Goal: Information Seeking & Learning: Learn about a topic

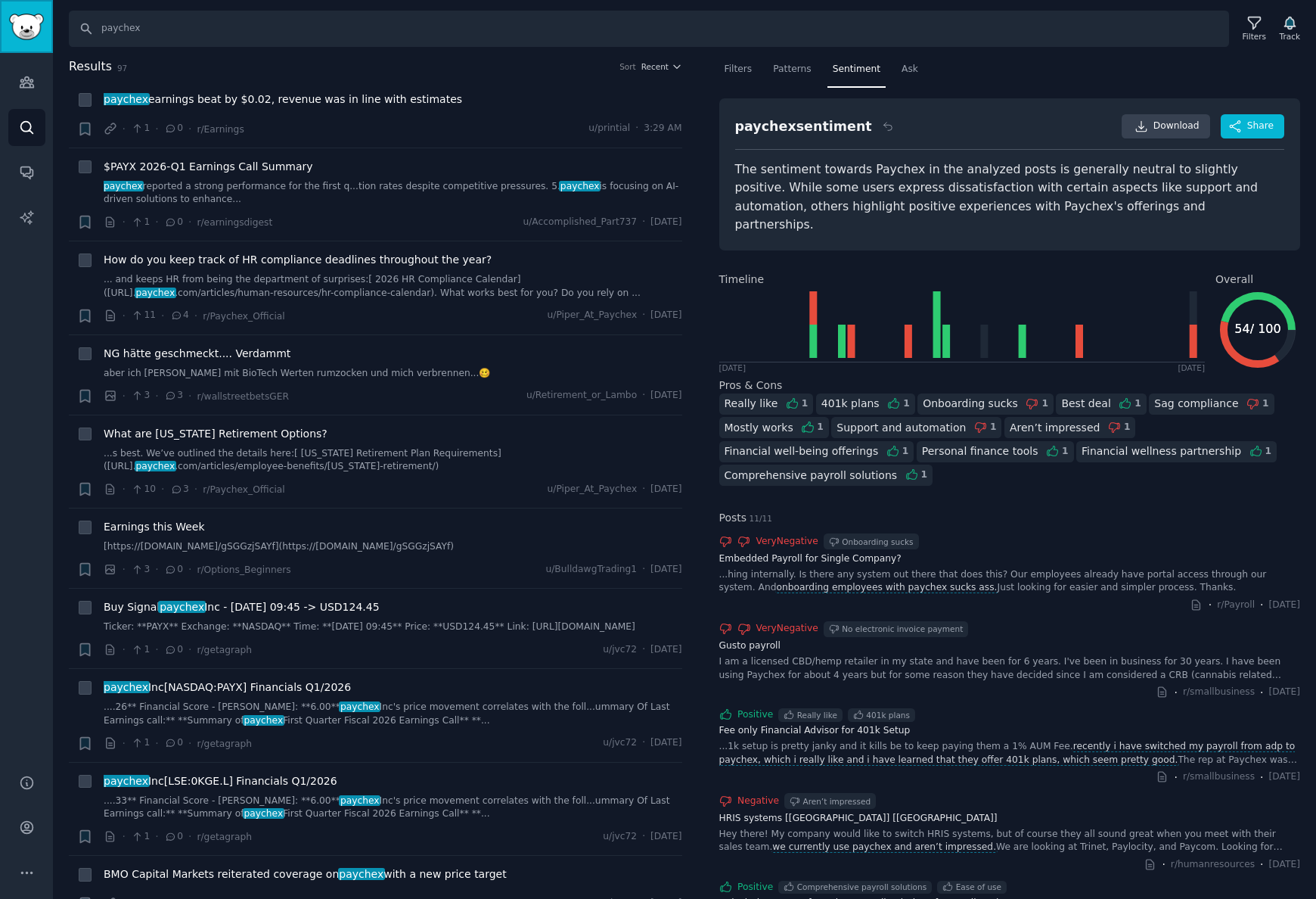
click at [25, 22] on img "Sidebar" at bounding box center [26, 27] width 35 height 26
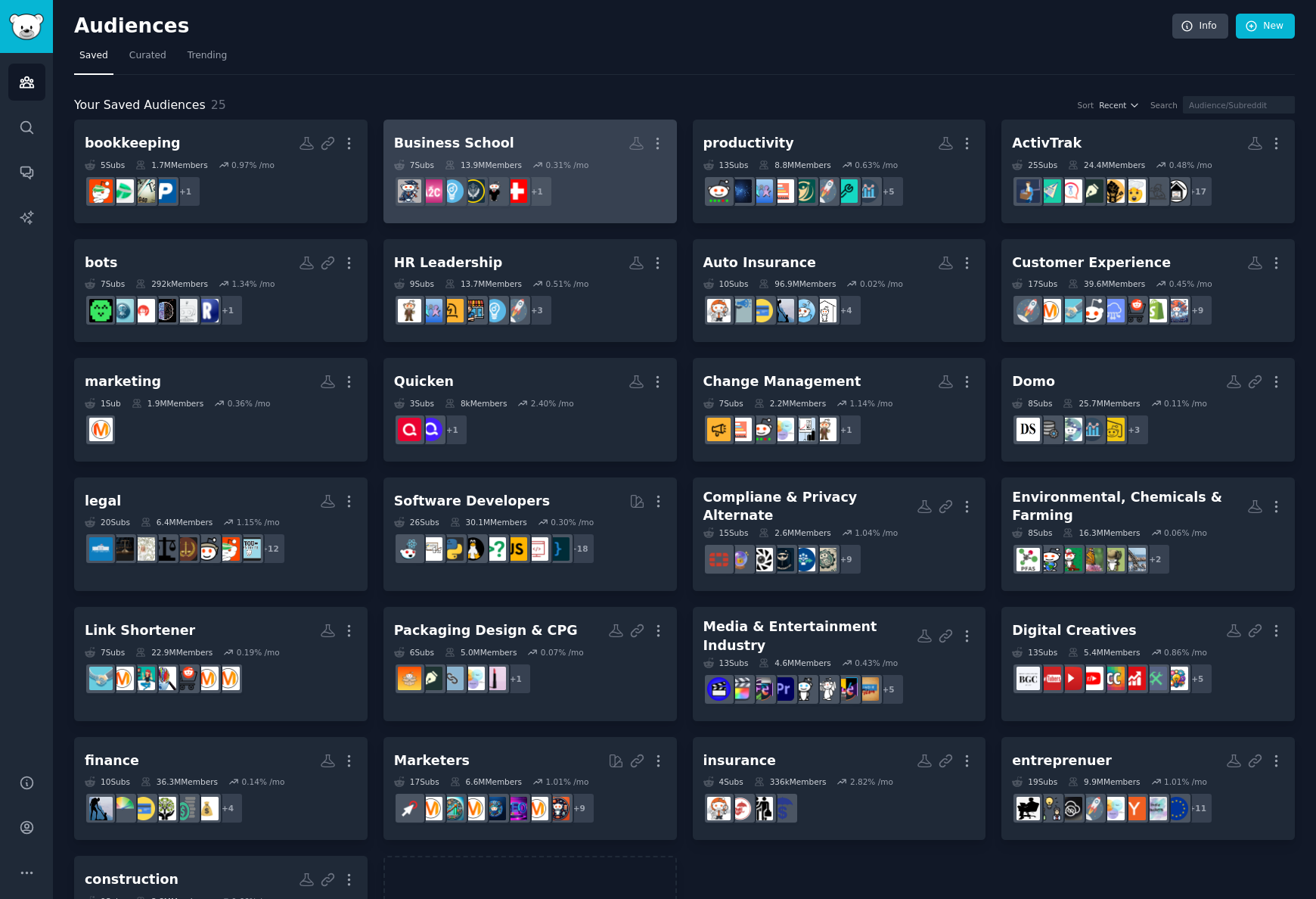
click at [558, 135] on h2 "Business School More" at bounding box center [530, 143] width 272 height 26
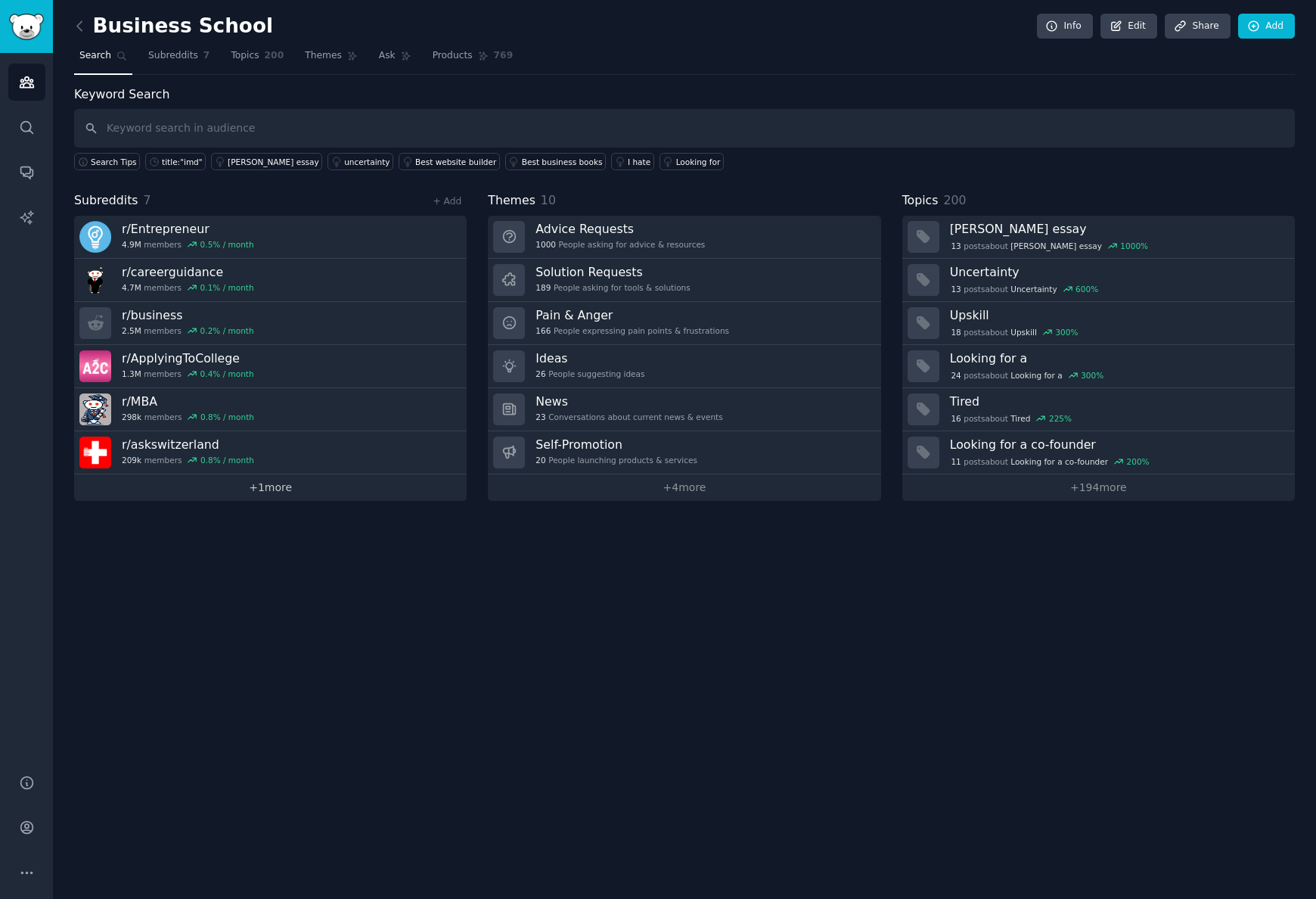
click at [250, 485] on link "+ 1 more" at bounding box center [270, 487] width 393 height 26
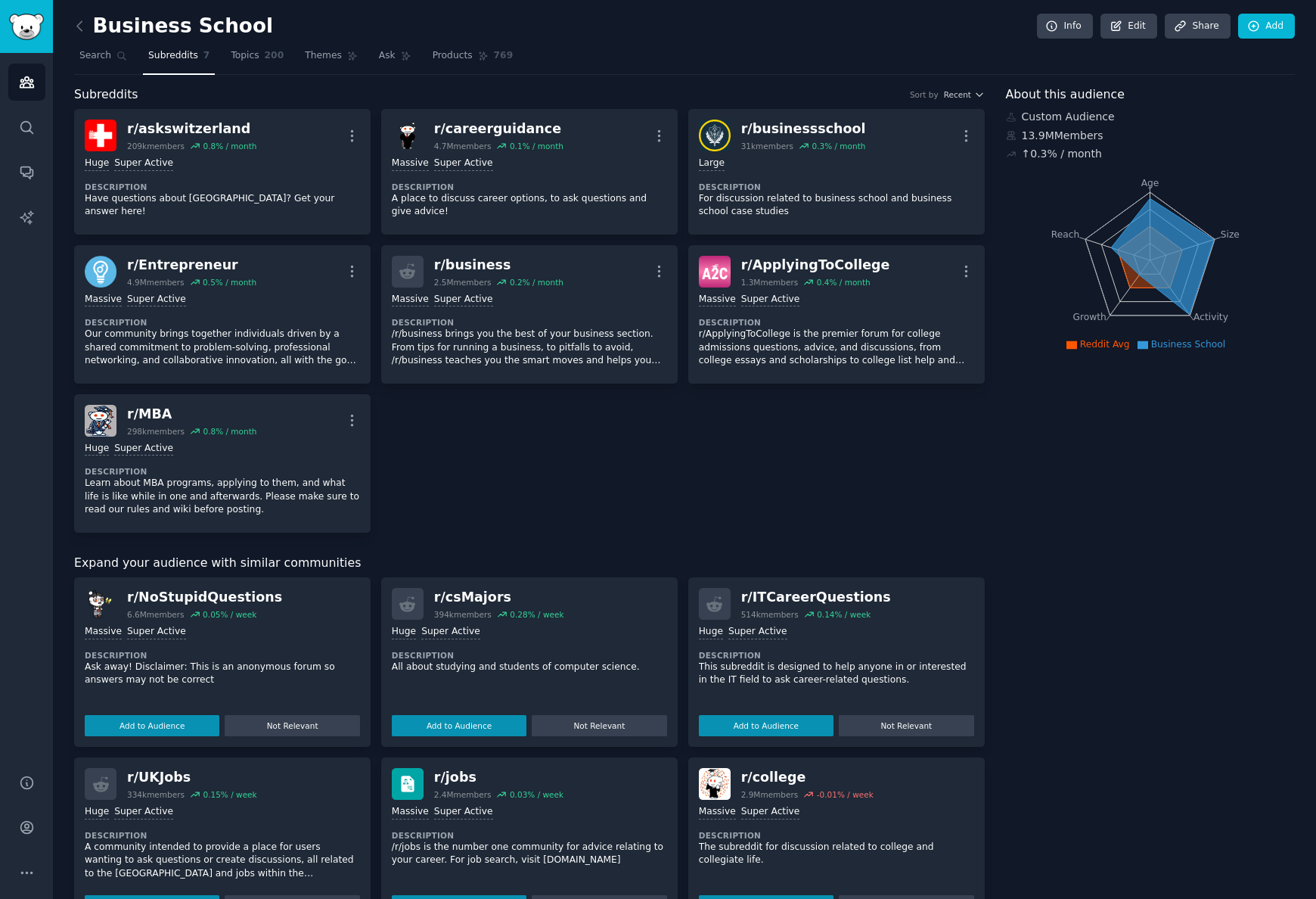
click at [73, 28] on div "Business School Info Edit Share Add Search Subreddits 7 Topics 200 Themes Ask P…" at bounding box center [685, 654] width 1263 height 1308
click at [80, 28] on icon at bounding box center [80, 26] width 16 height 16
